Goal: Find specific page/section: Find specific page/section

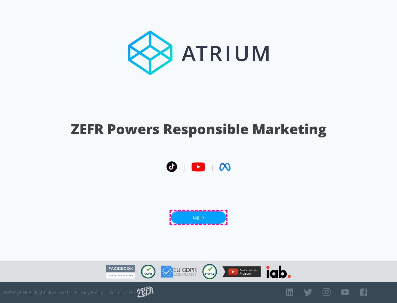
click at [199, 218] on link "Log In" at bounding box center [198, 217] width 55 height 12
